Goal: Task Accomplishment & Management: Manage account settings

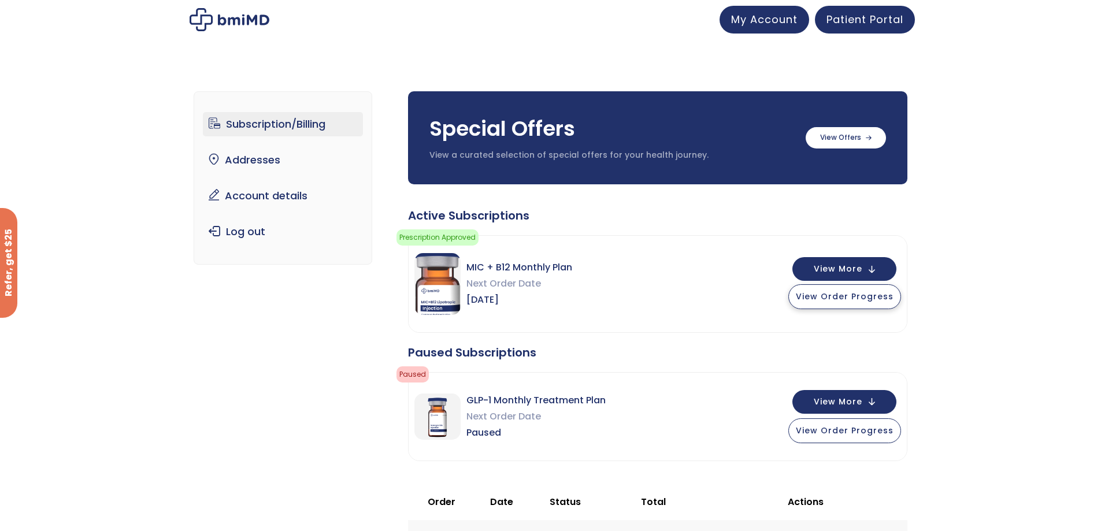
click at [852, 306] on button "View Order Progress" at bounding box center [844, 296] width 113 height 25
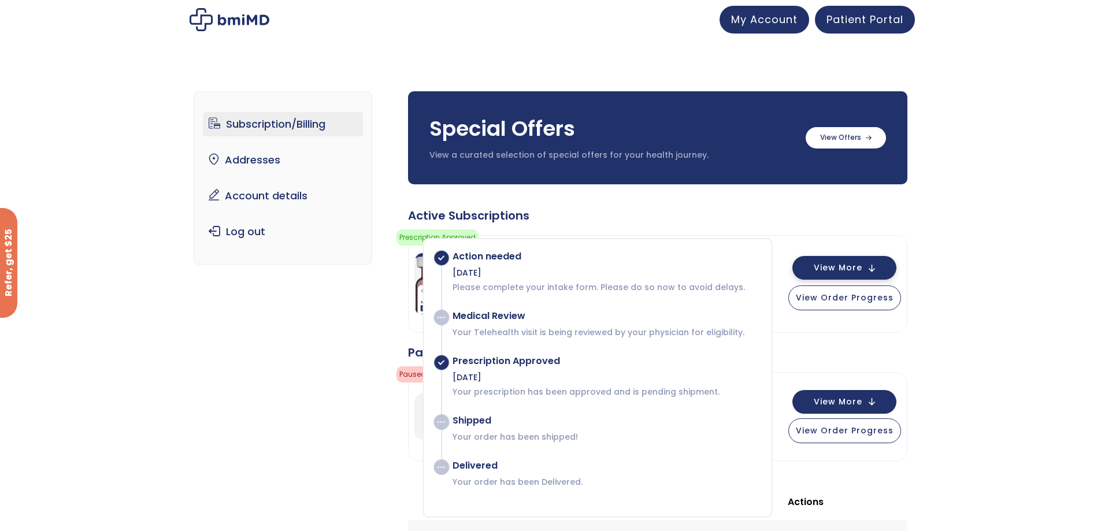
click at [859, 274] on button "View More" at bounding box center [844, 268] width 104 height 24
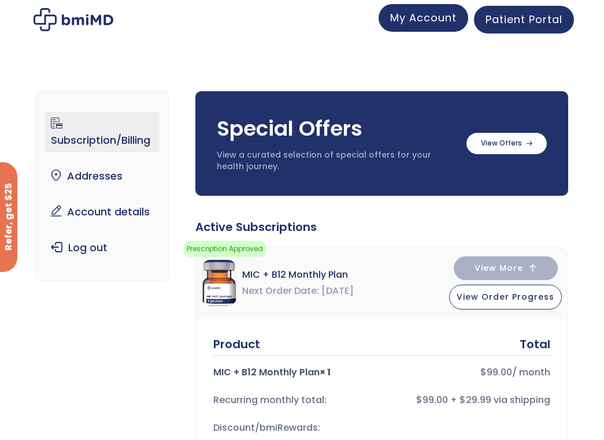
click at [443, 32] on div "My Account" at bounding box center [423, 20] width 90 height 28
click at [438, 28] on link "My Account" at bounding box center [423, 18] width 90 height 28
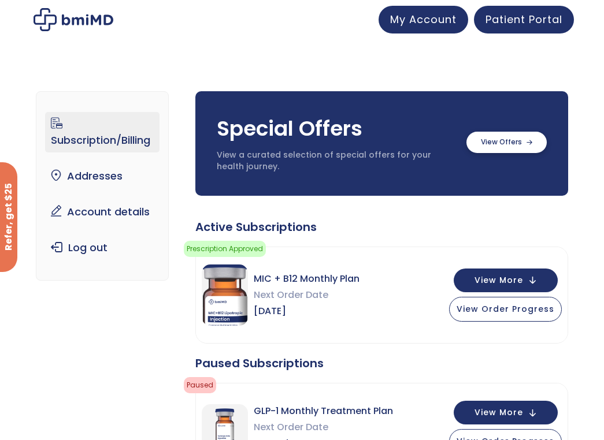
click at [512, 136] on label at bounding box center [506, 142] width 80 height 21
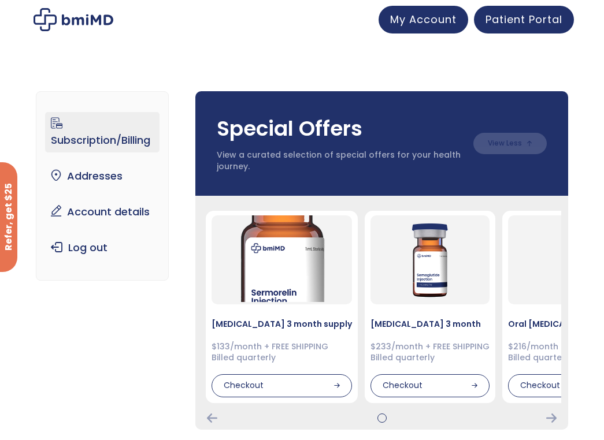
click at [551, 425] on div "[MEDICAL_DATA] 3 month supply $133/month + FREE SHIPPING Billed quarterly Check…" at bounding box center [381, 313] width 373 height 234
click at [552, 421] on icon "Next Card" at bounding box center [551, 418] width 10 height 9
